Goal: Communication & Community: Ask a question

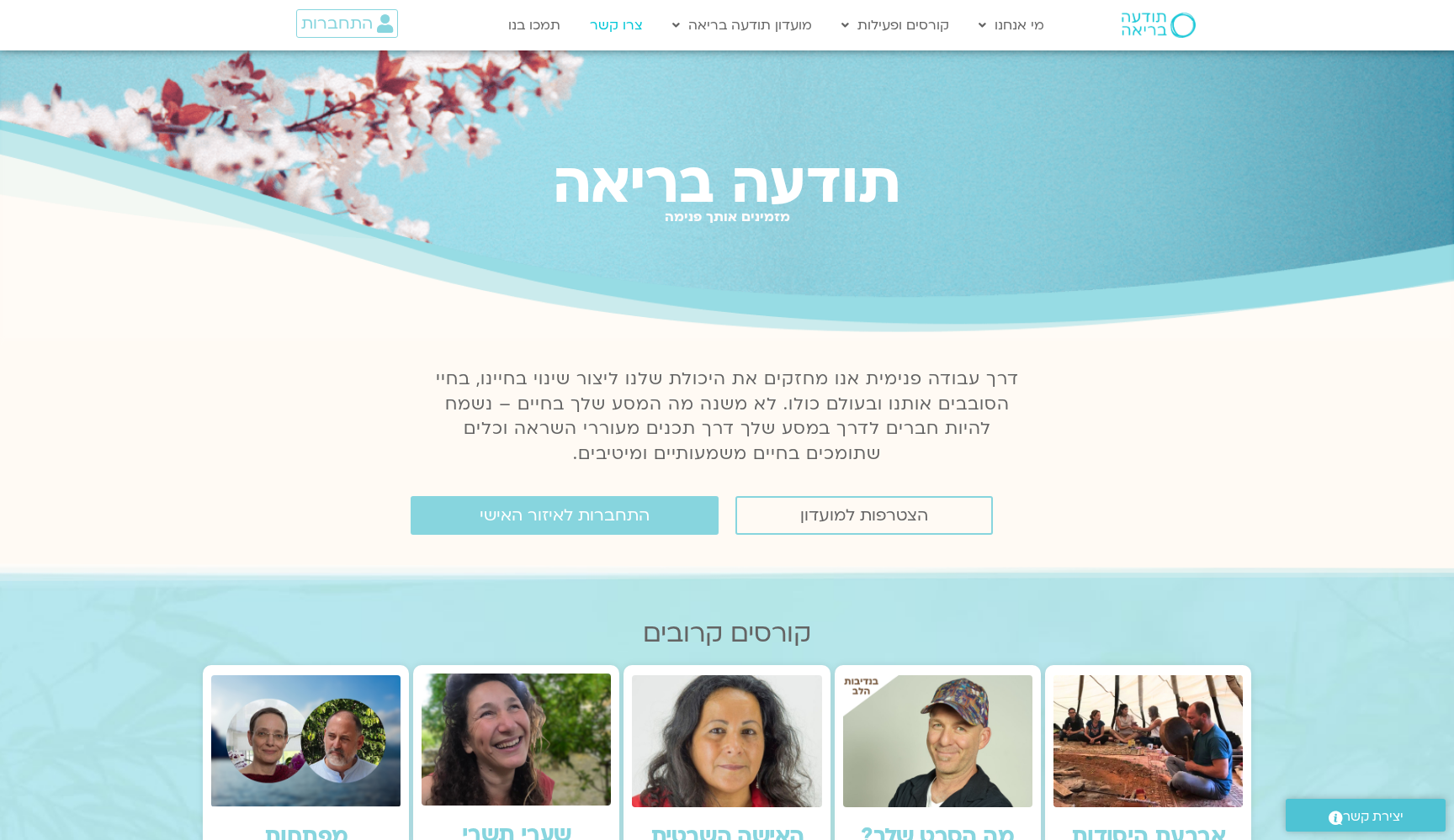
click at [621, 21] on link "צרו קשר" at bounding box center [616, 25] width 70 height 32
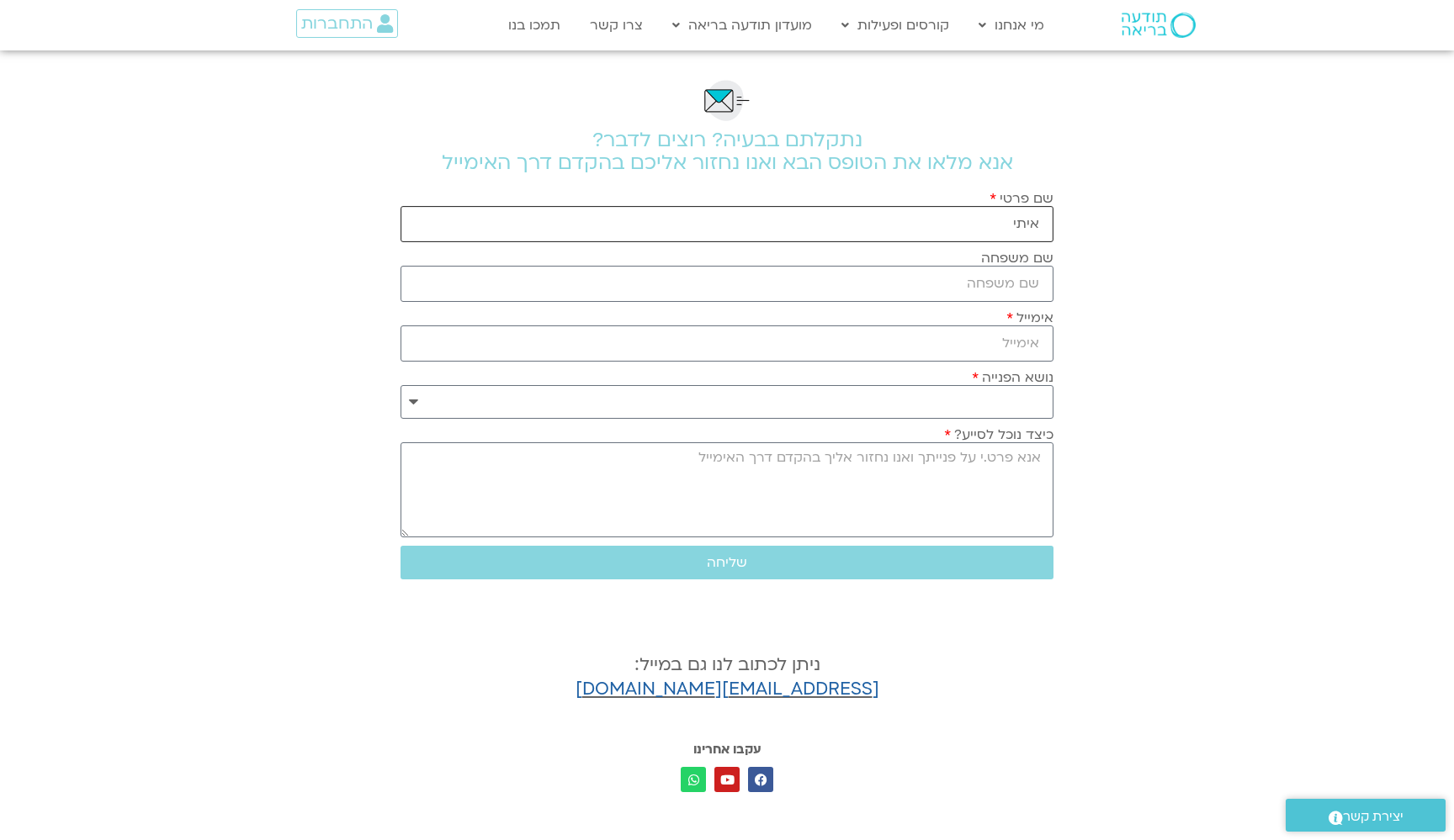
type input "איתי"
type input "[PERSON_NAME]"
type input "[EMAIL_ADDRESS][DOMAIN_NAME]"
select select "**********"
click at [945, 473] on textarea "כיצד נוכל לסייע?" at bounding box center [726, 490] width 653 height 95
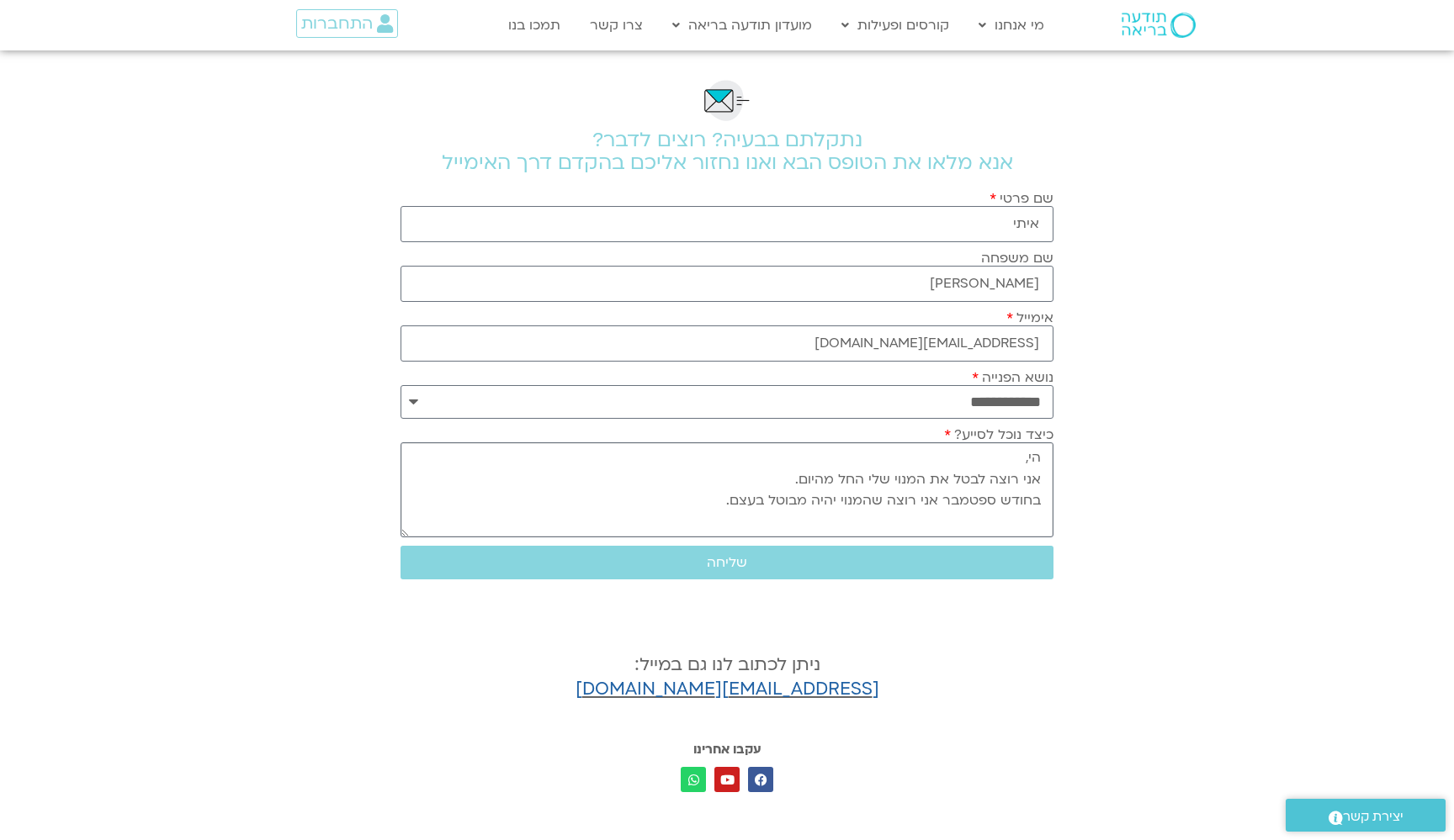
click at [1040, 507] on textarea "הי, אני רוצה לבטל את המנוי שלי החל מהיום. בחודש ספטמבר אני רוצה שהמנוי יהיה מבו…" at bounding box center [726, 490] width 653 height 95
click at [748, 505] on textarea "הי, אני רוצה לבטל את המנוי שלי החל מהיום. בחודש ספטמבר אני רוצה שהמנוי יהיה מבו…" at bounding box center [726, 490] width 653 height 95
paste textarea "🙏"
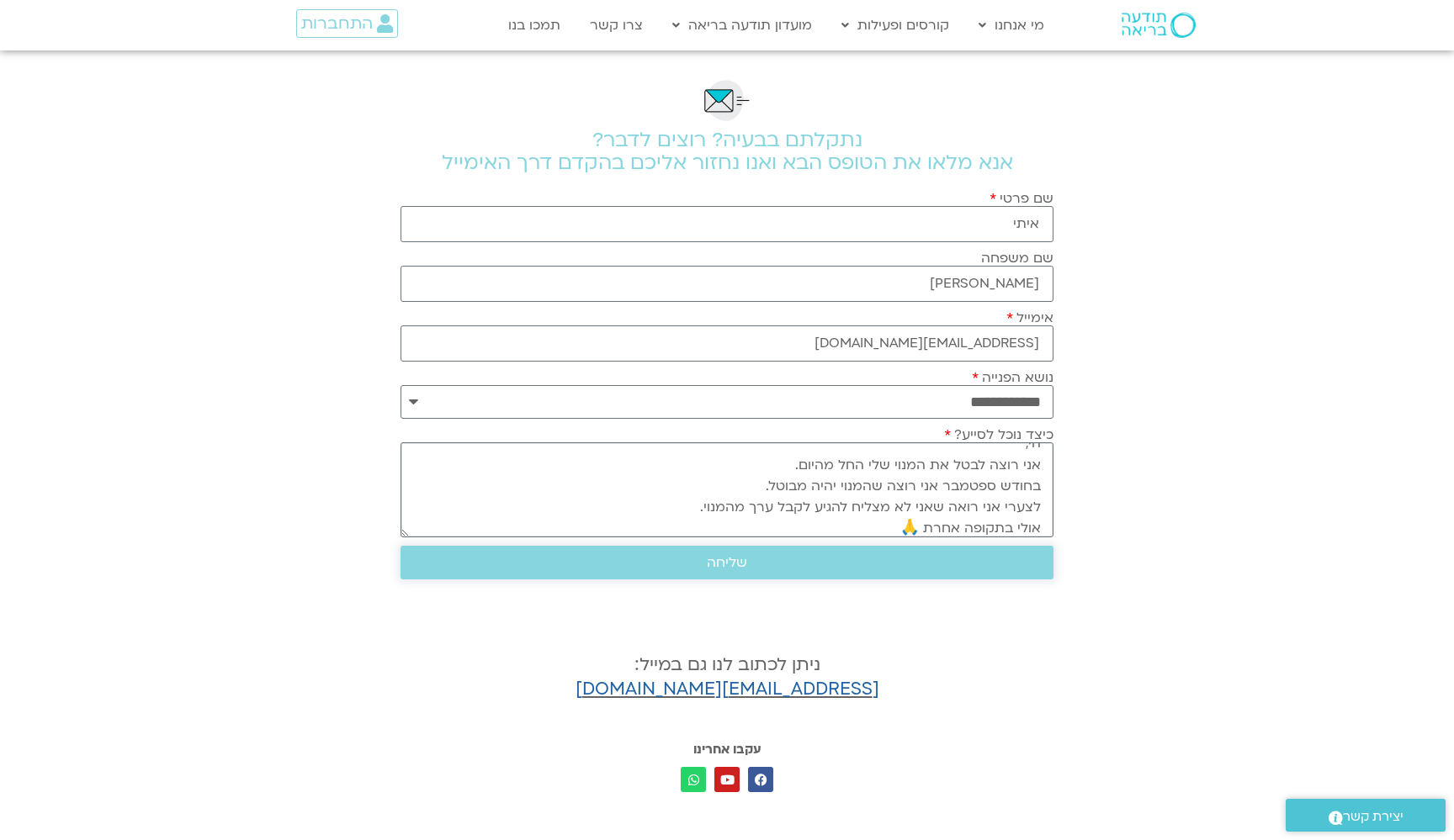
type textarea "הי, אני רוצה לבטל את המנוי שלי החל מהיום. בחודש ספטמבר אני רוצה שהמנוי יהיה מבו…"
click at [734, 577] on button "שליחה" at bounding box center [726, 562] width 653 height 34
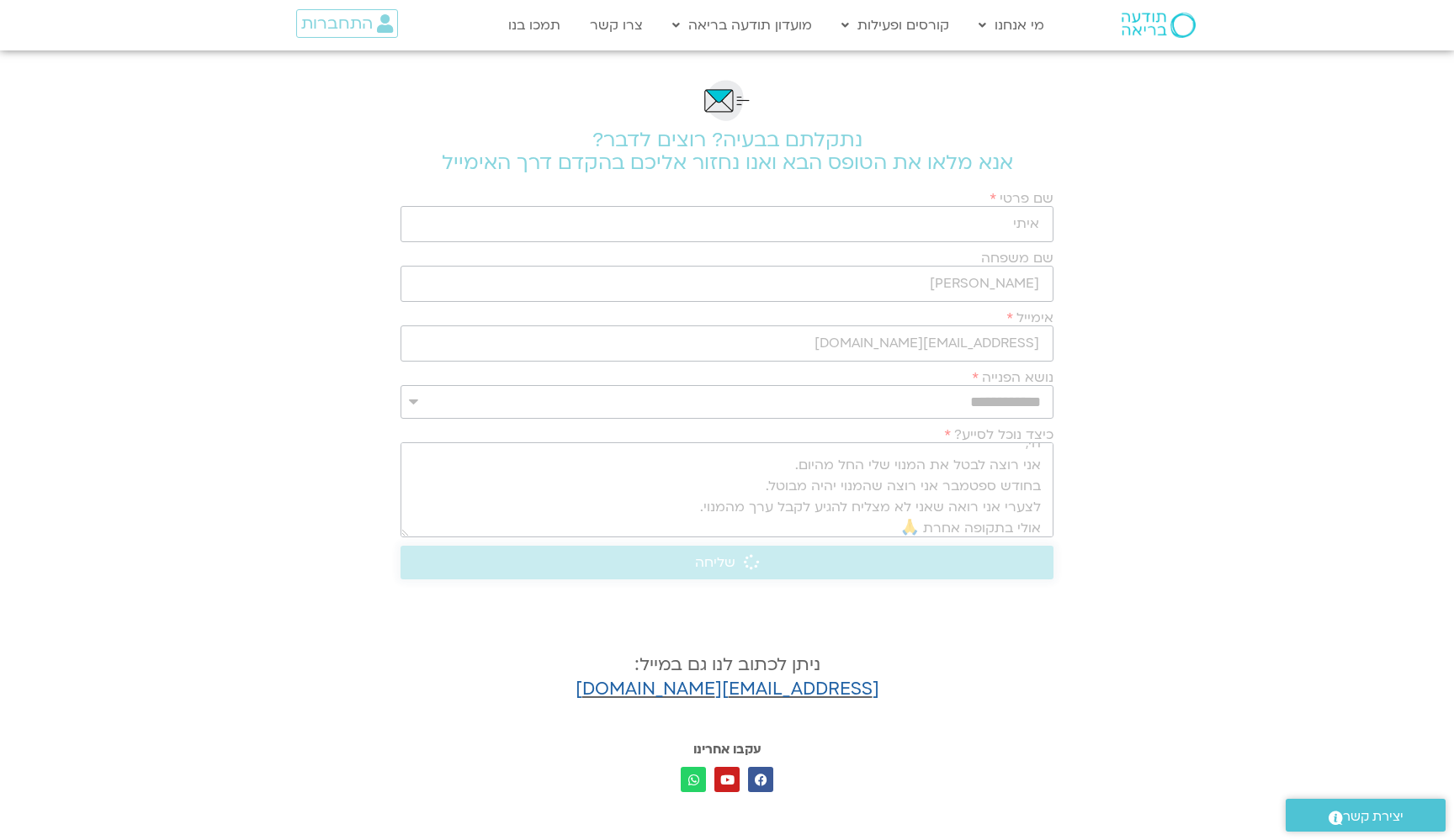
scroll to position [0, 0]
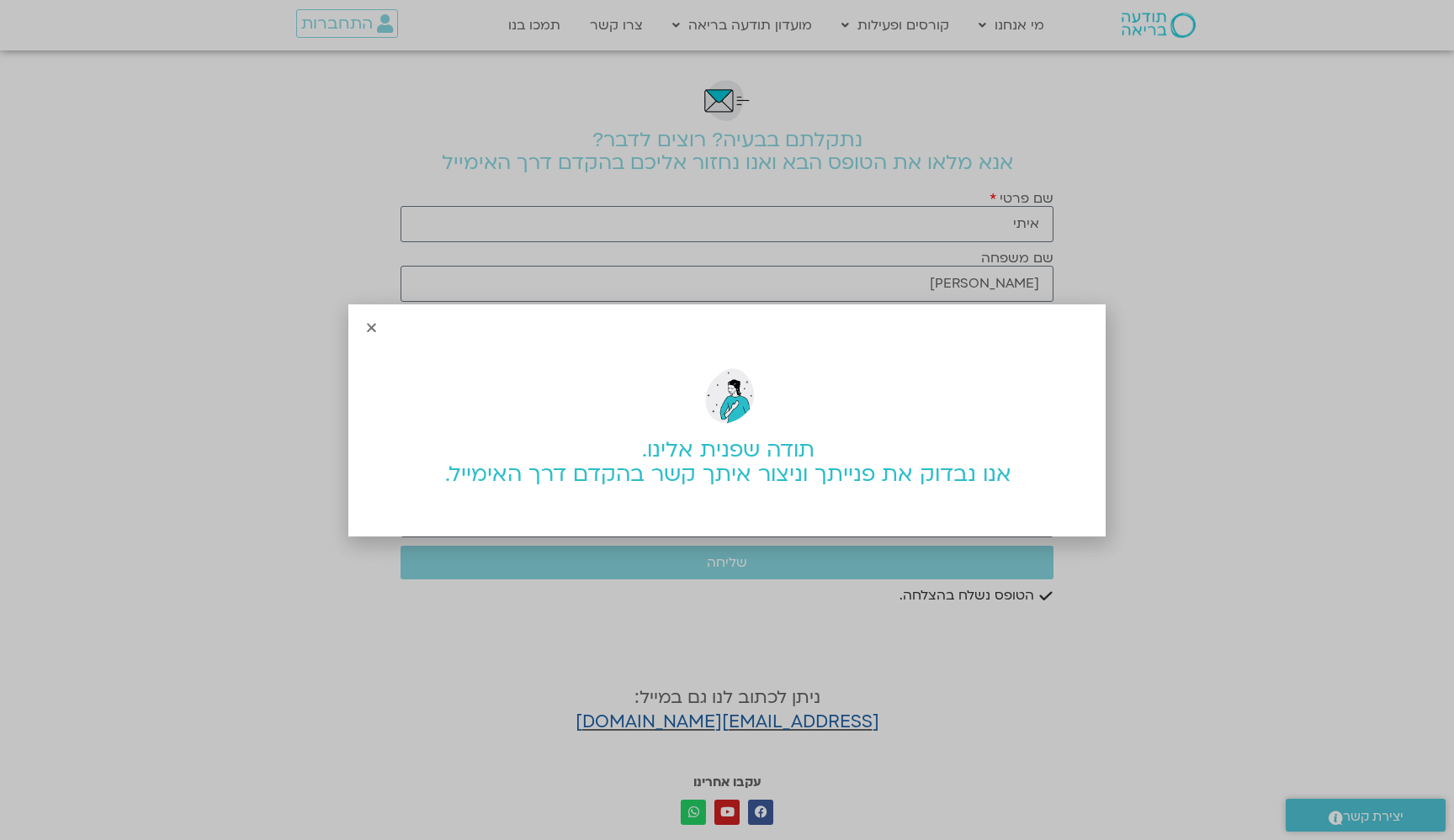
click at [367, 328] on icon "Close" at bounding box center [372, 328] width 13 height 12
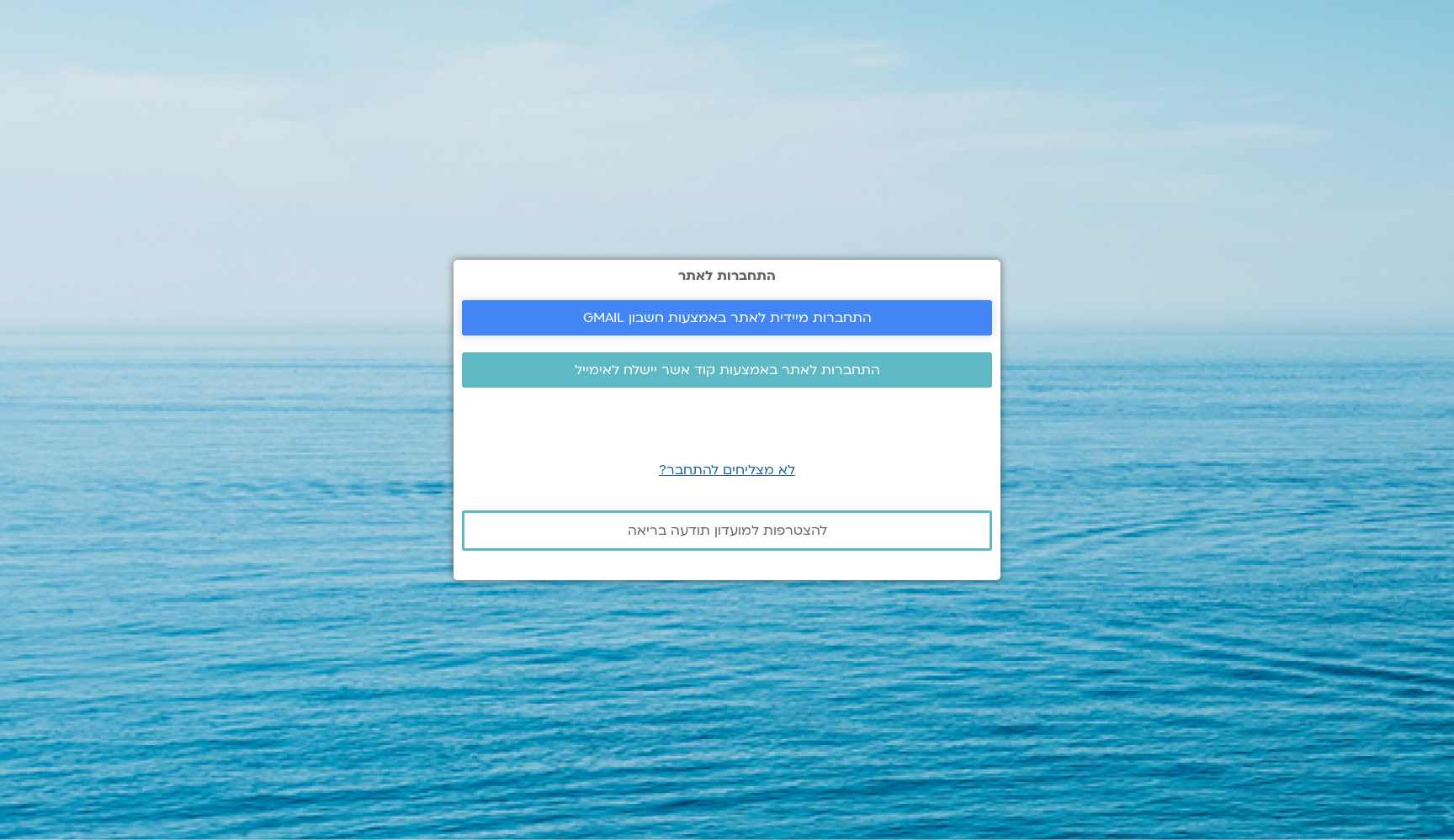
click at [621, 323] on span "התחברות מיידית לאתר באמצעות חשבון GMAIL" at bounding box center [727, 318] width 288 height 15
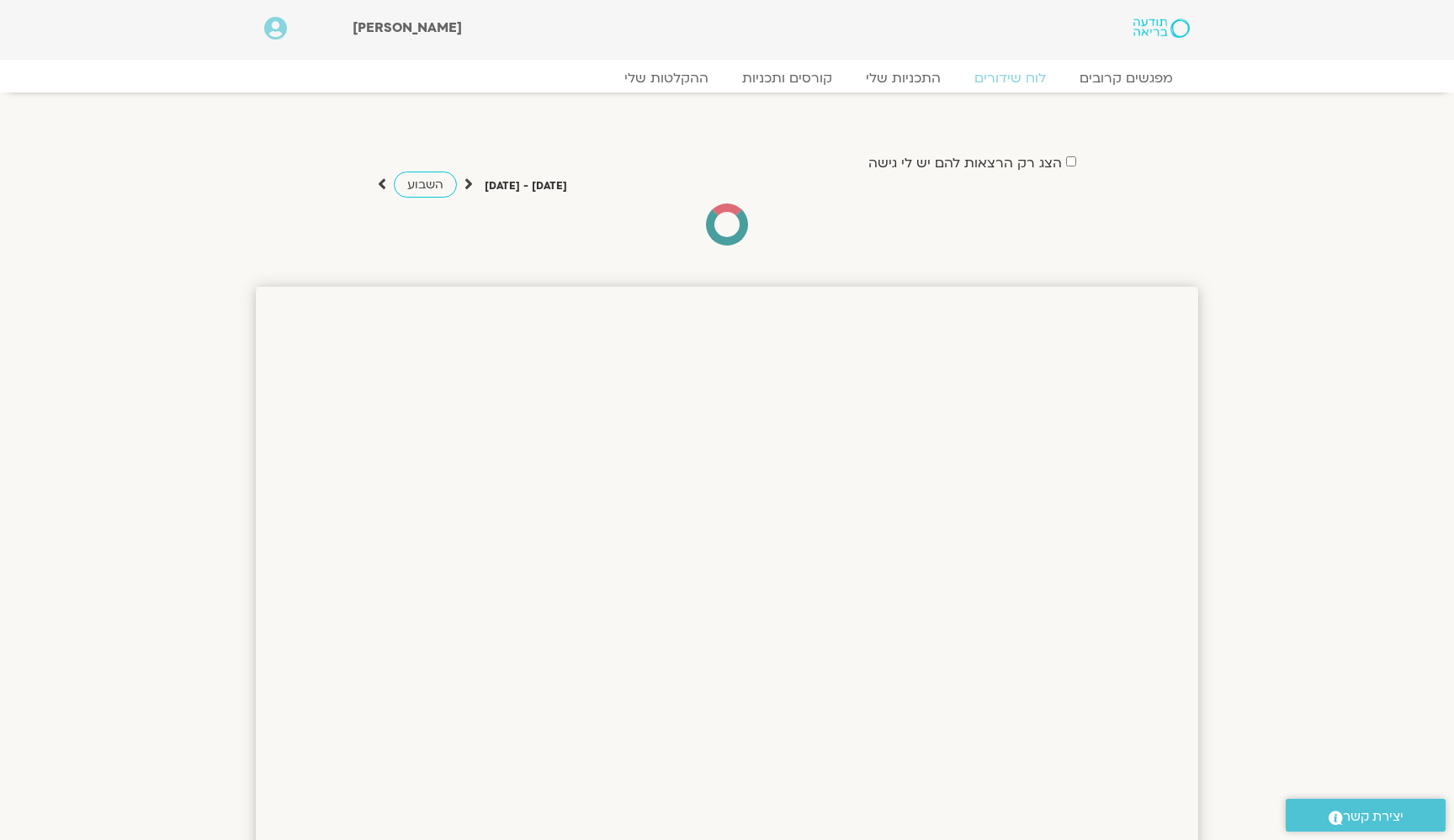
click at [268, 21] on icon at bounding box center [275, 29] width 22 height 23
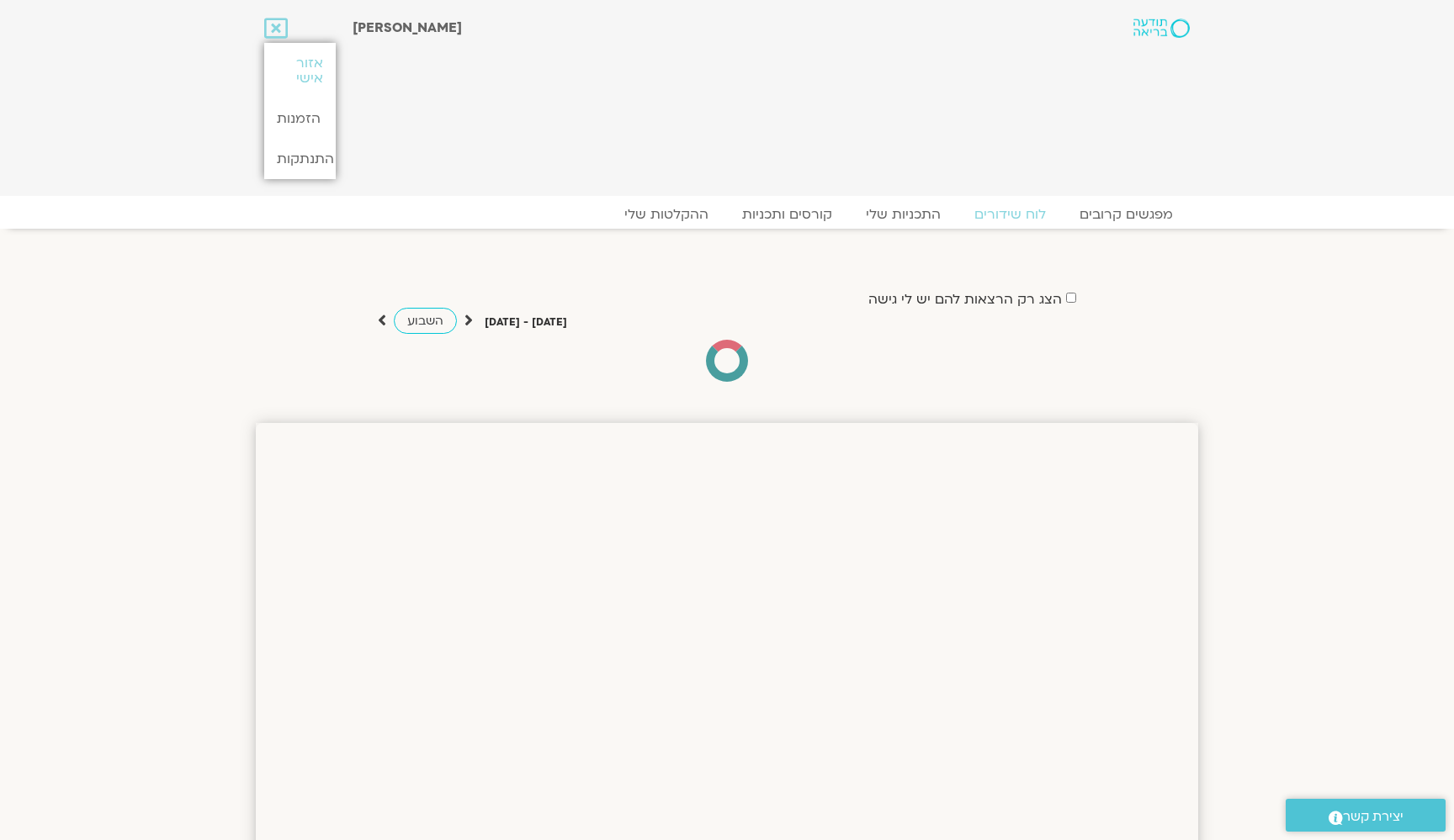
click at [490, 228] on div "מפגשים קרובים לוח שידורים התכניות שלי קורסים ותכניות ההקלטות שלי מפגשים קרובים …" at bounding box center [726, 219] width 942 height 29
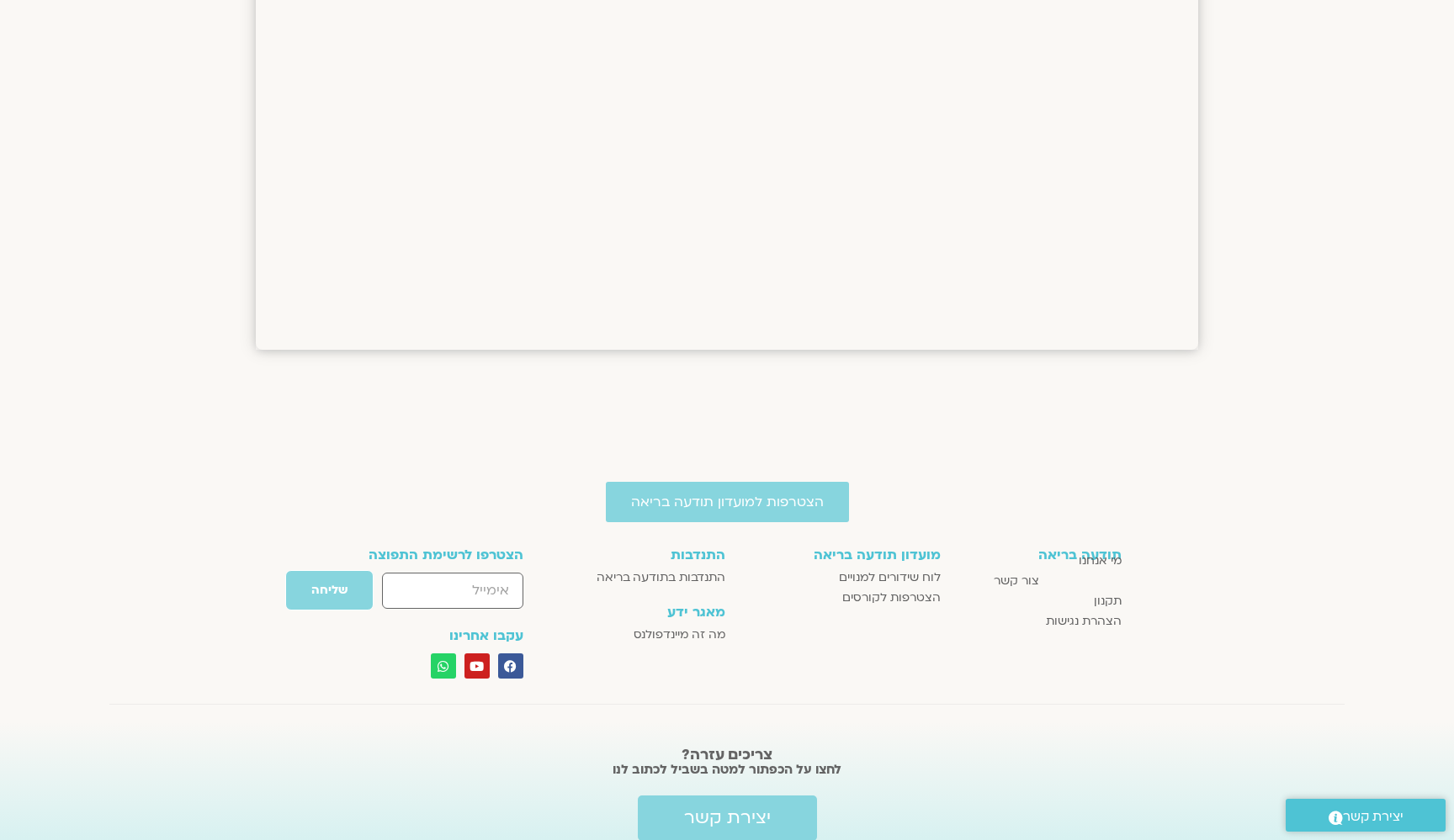
scroll to position [1634, 1]
